Goal: Information Seeking & Learning: Learn about a topic

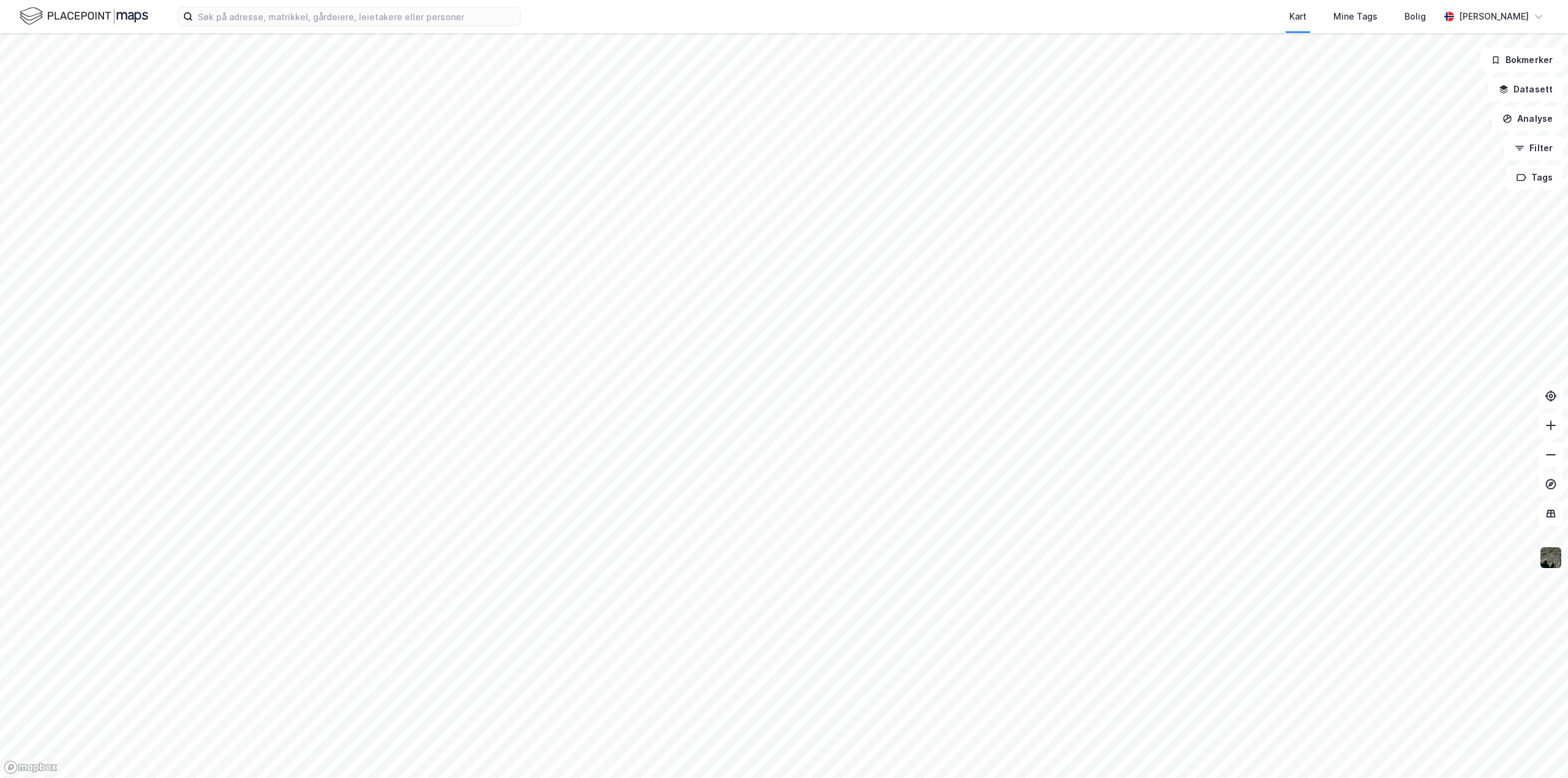
click at [735, 778] on html "Kart Mine Tags Bolig [PERSON_NAME] Bokmerker Datasett Analyse Filter Tags" at bounding box center [784, 389] width 1568 height 778
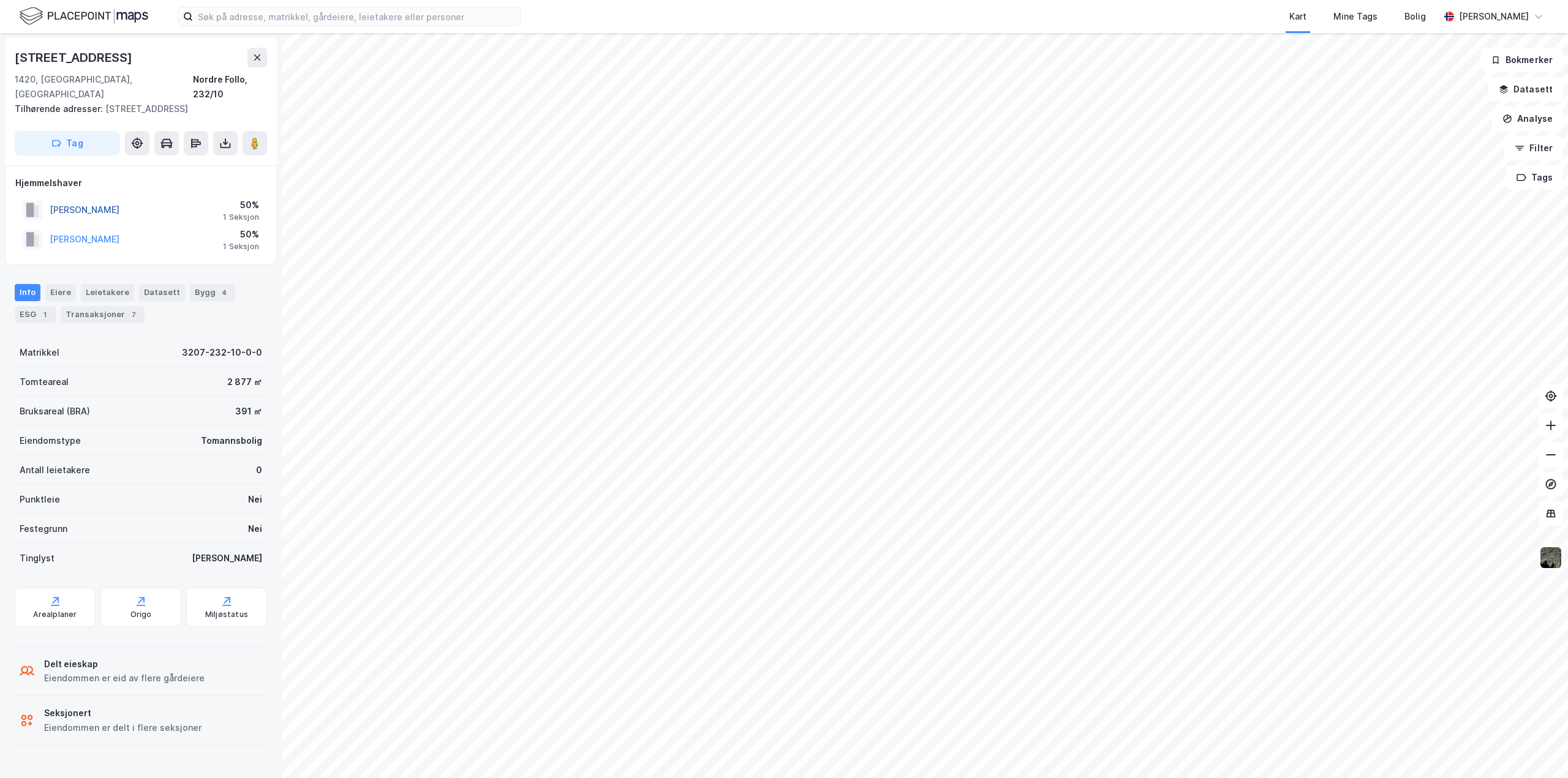
click at [0, 0] on button "[PERSON_NAME]" at bounding box center [0, 0] width 0 height 0
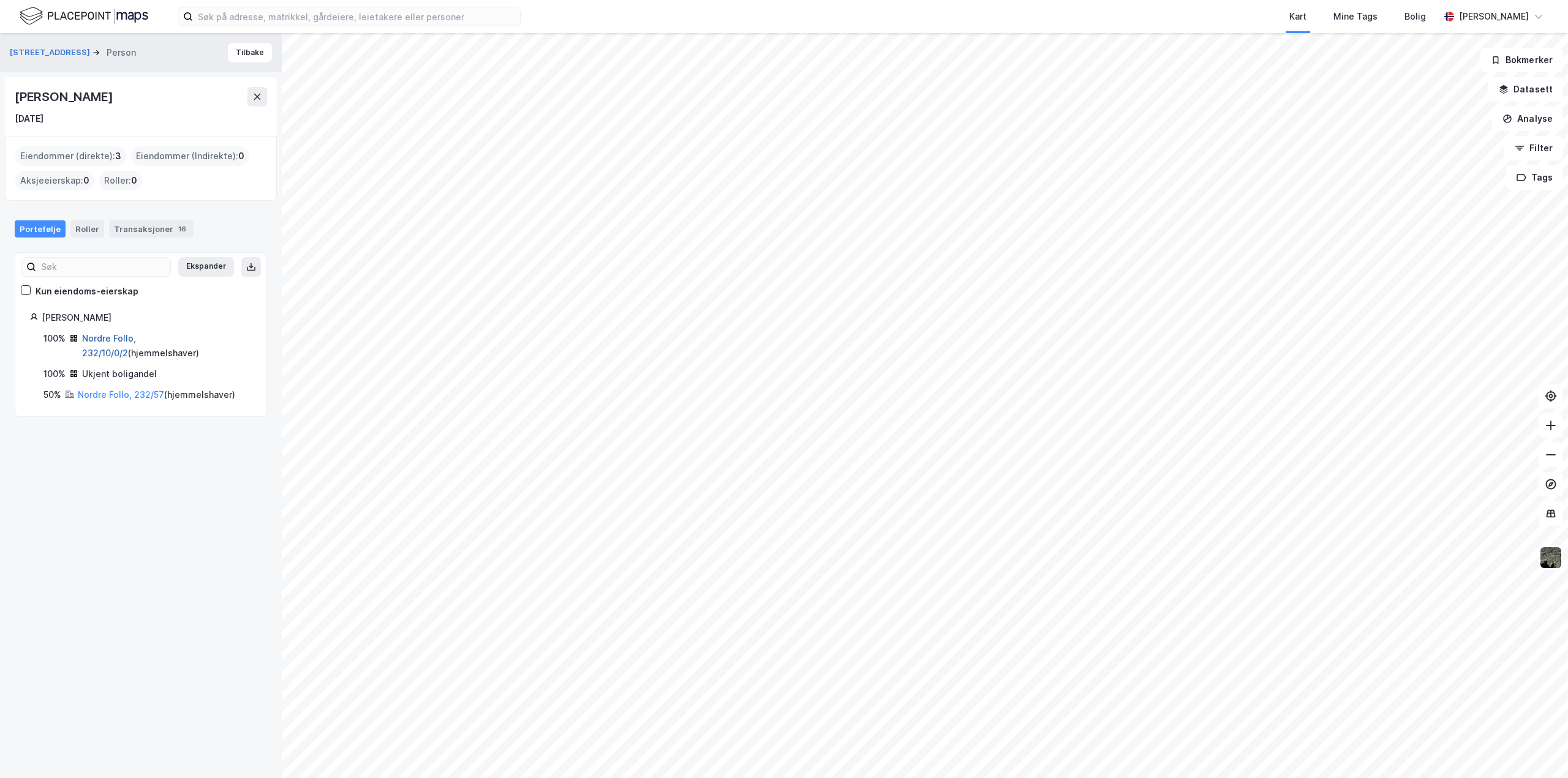
click at [110, 338] on link "Nordre Follo, 232/10/0/2" at bounding box center [108, 346] width 54 height 25
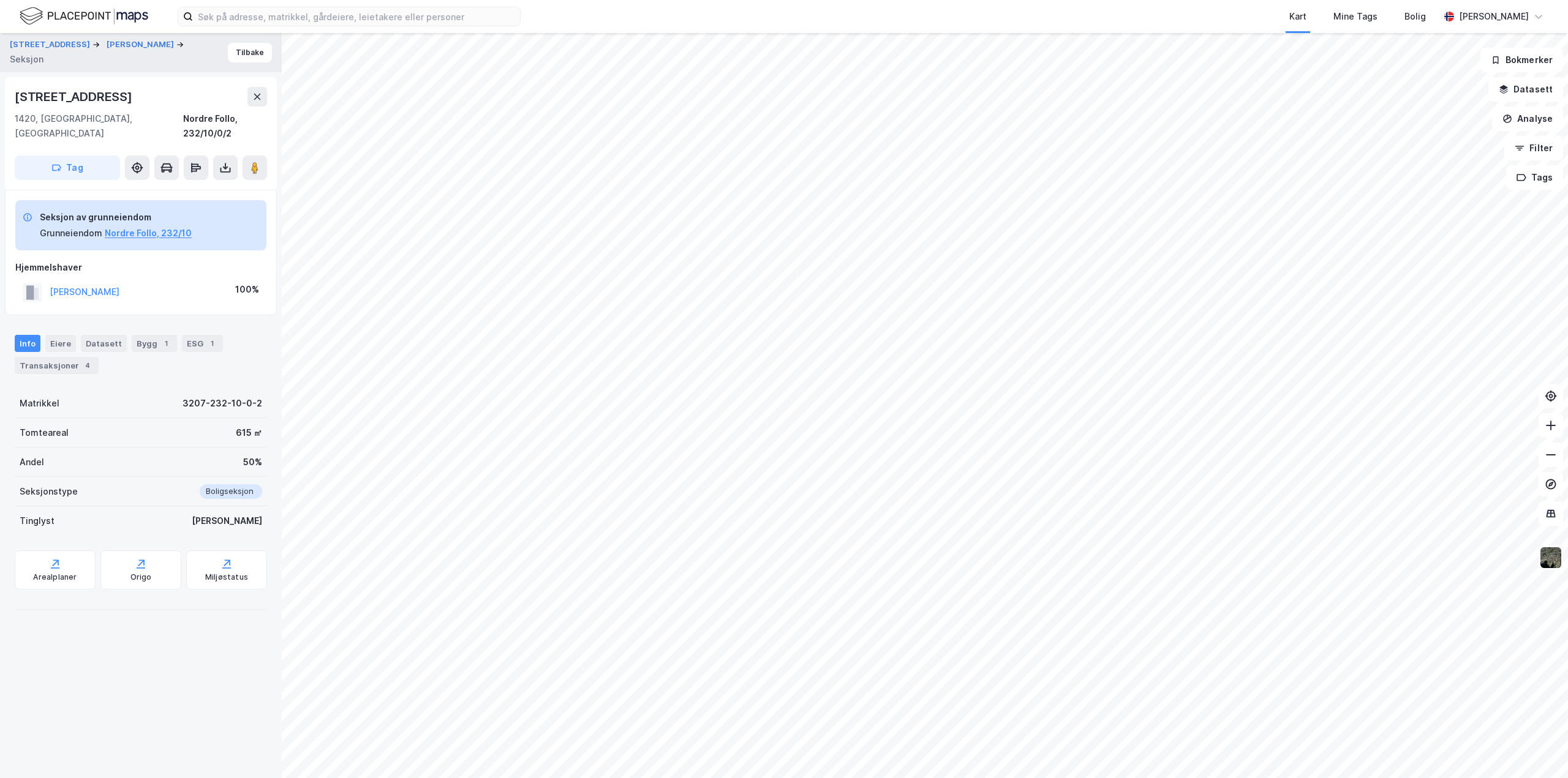
click at [71, 285] on div "[PERSON_NAME]" at bounding box center [85, 292] width 70 height 15
click at [0, 0] on button "[PERSON_NAME]" at bounding box center [0, 0] width 0 height 0
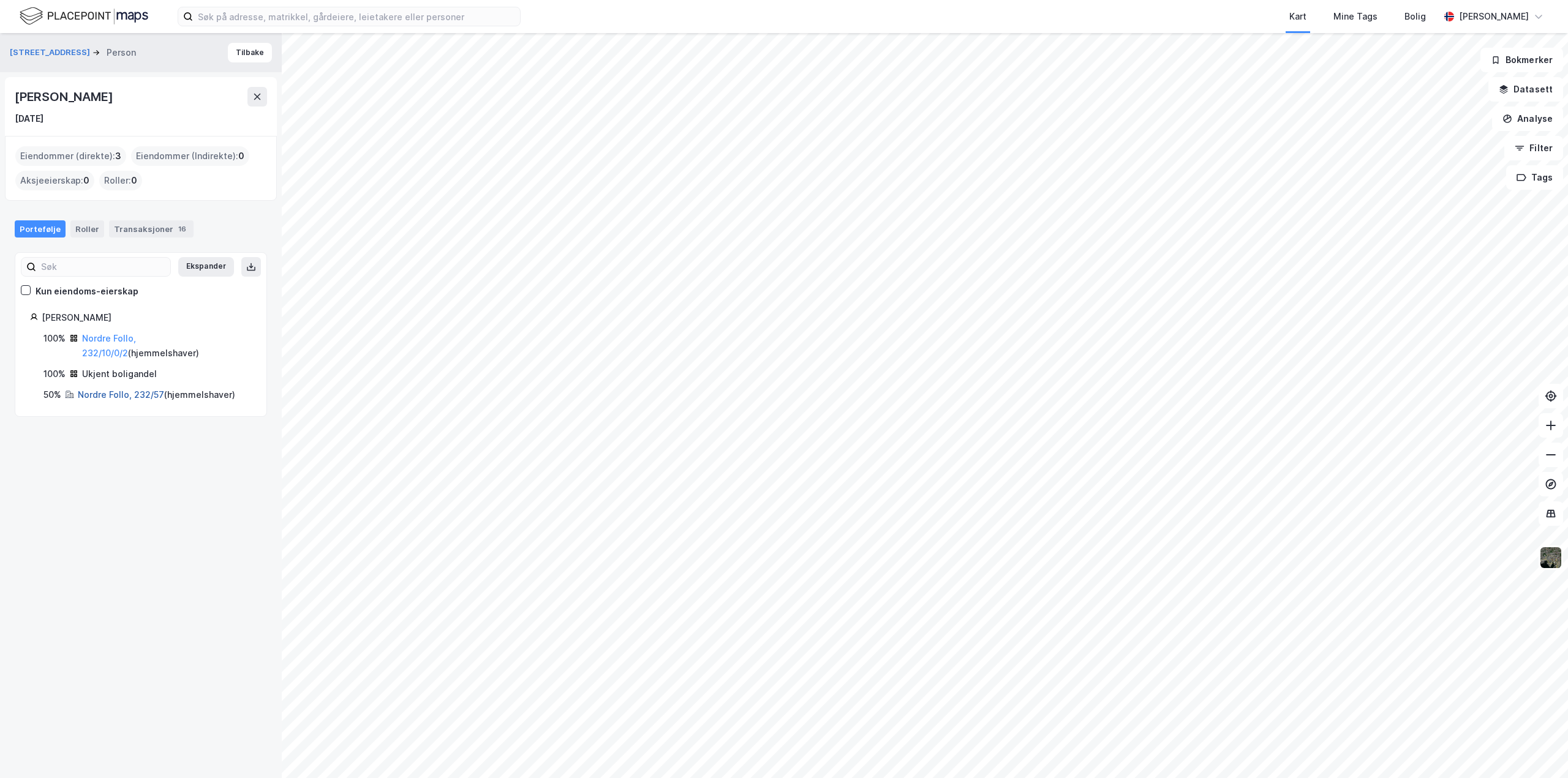
click at [103, 396] on link "Nordre Follo, 232/57" at bounding box center [120, 394] width 86 height 10
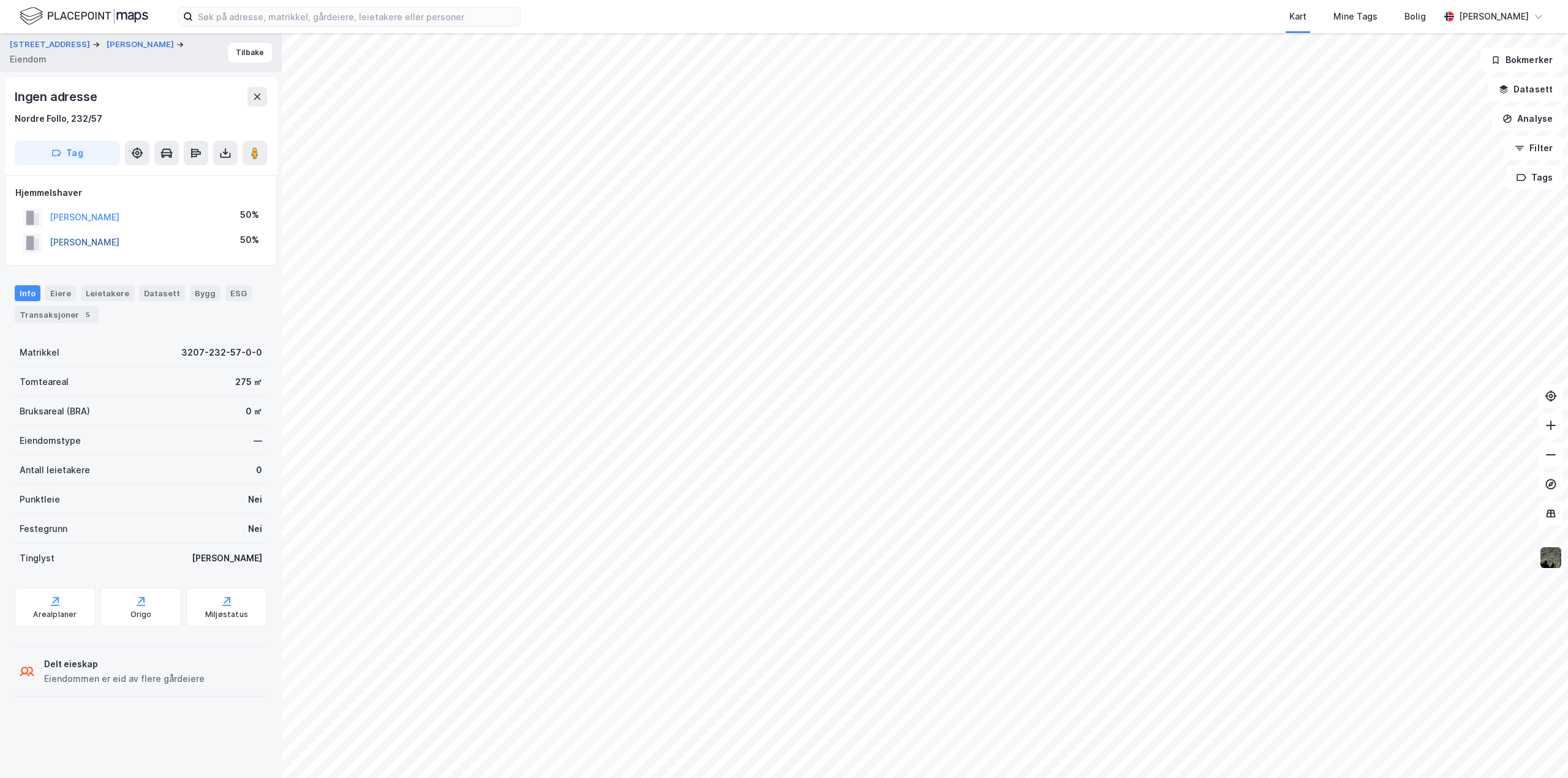
click at [0, 0] on button "[PERSON_NAME]" at bounding box center [0, 0] width 0 height 0
